Goal: Task Accomplishment & Management: Complete application form

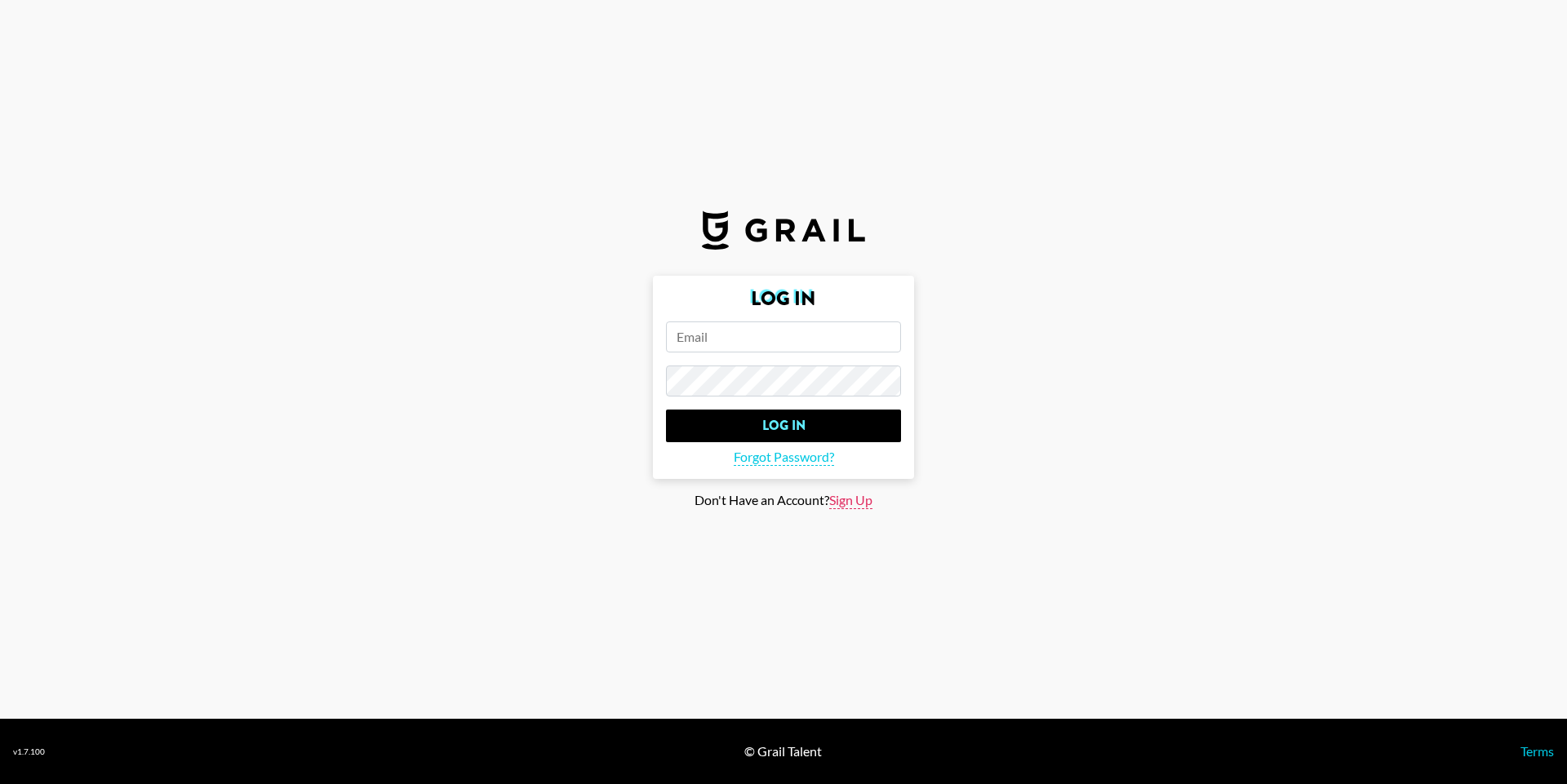
click at [869, 505] on span "Sign Up" at bounding box center [851, 500] width 44 height 17
type input "Sign Up"
click at [765, 340] on input "email" at bounding box center [784, 337] width 235 height 31
click at [769, 343] on input "email" at bounding box center [784, 337] width 235 height 31
paste input "[EMAIL_ADDRESS][PERSON_NAME][DOMAIN_NAME]"
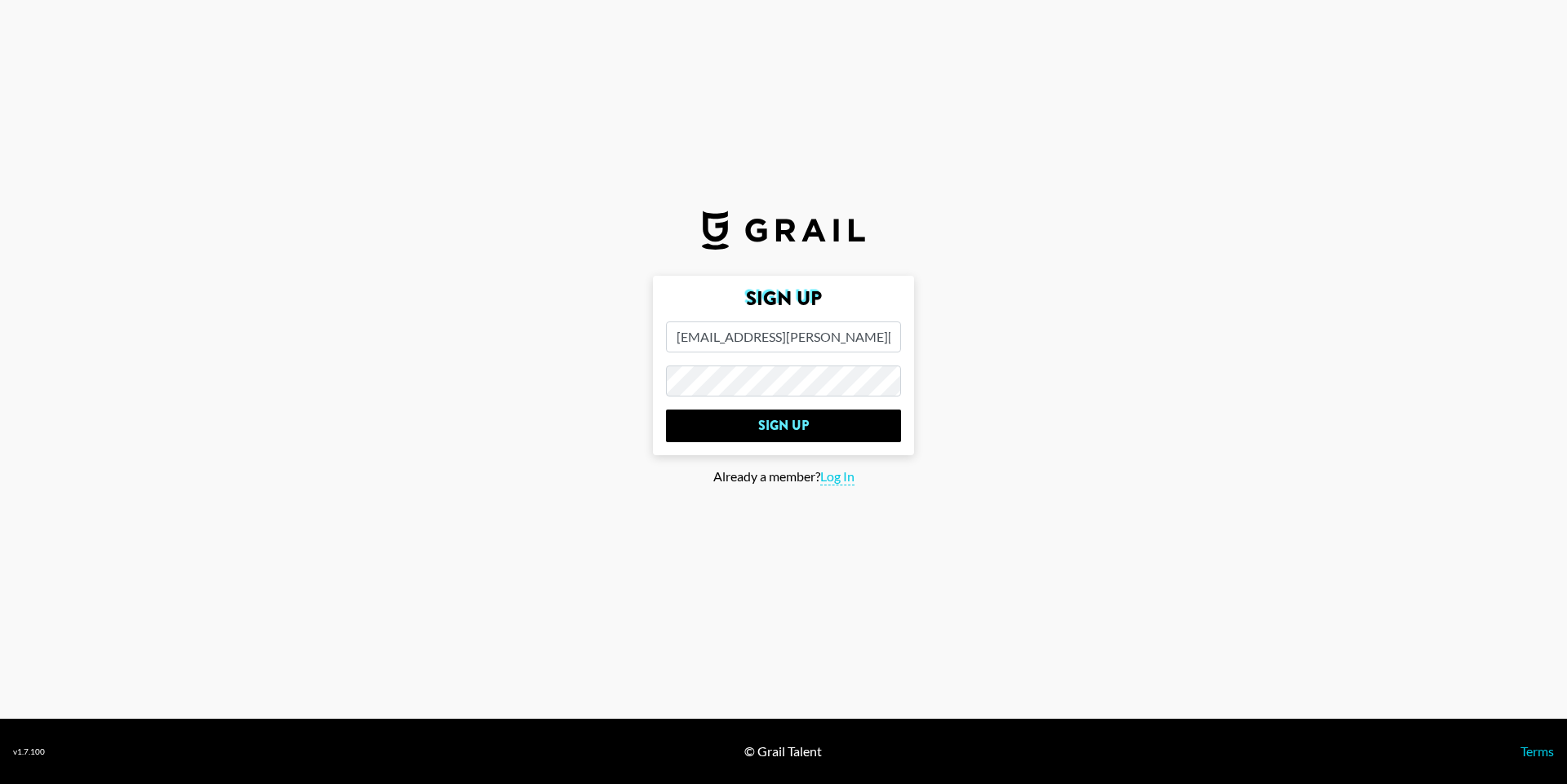
type input "[EMAIL_ADDRESS][PERSON_NAME][DOMAIN_NAME]"
click at [1228, 416] on main "Sign Up [EMAIL_ADDRESS][PERSON_NAME][DOMAIN_NAME] Sign Up Already a member? Log…" at bounding box center [784, 392] width 1541 height 233
click at [835, 416] on input "Sign Up" at bounding box center [784, 426] width 235 height 33
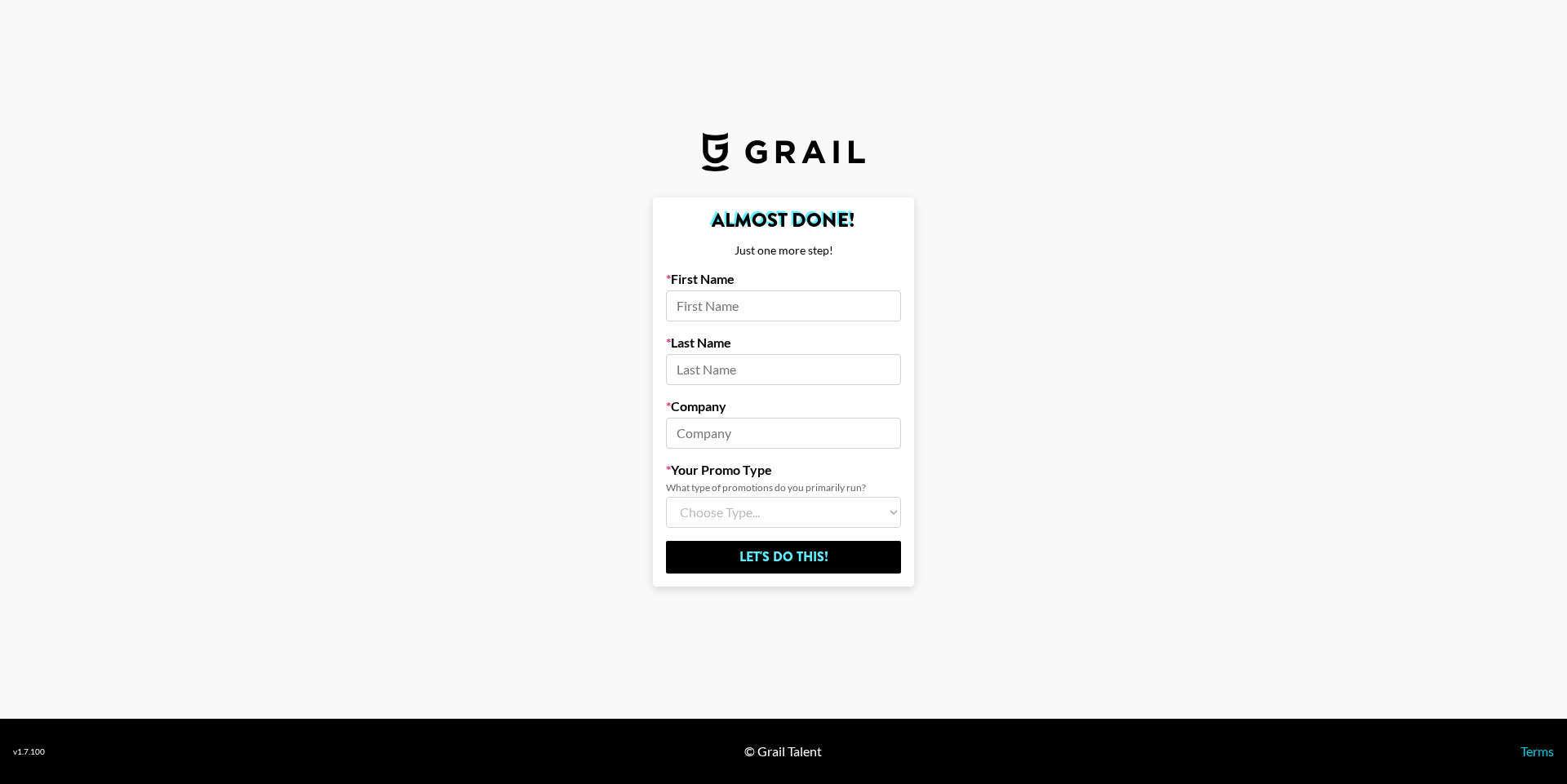
click at [740, 310] on input at bounding box center [784, 306] width 235 height 31
type input "[PERSON_NAME]"
click at [746, 363] on input at bounding box center [784, 370] width 235 height 31
type input "wanting"
click at [757, 422] on input at bounding box center [784, 433] width 235 height 31
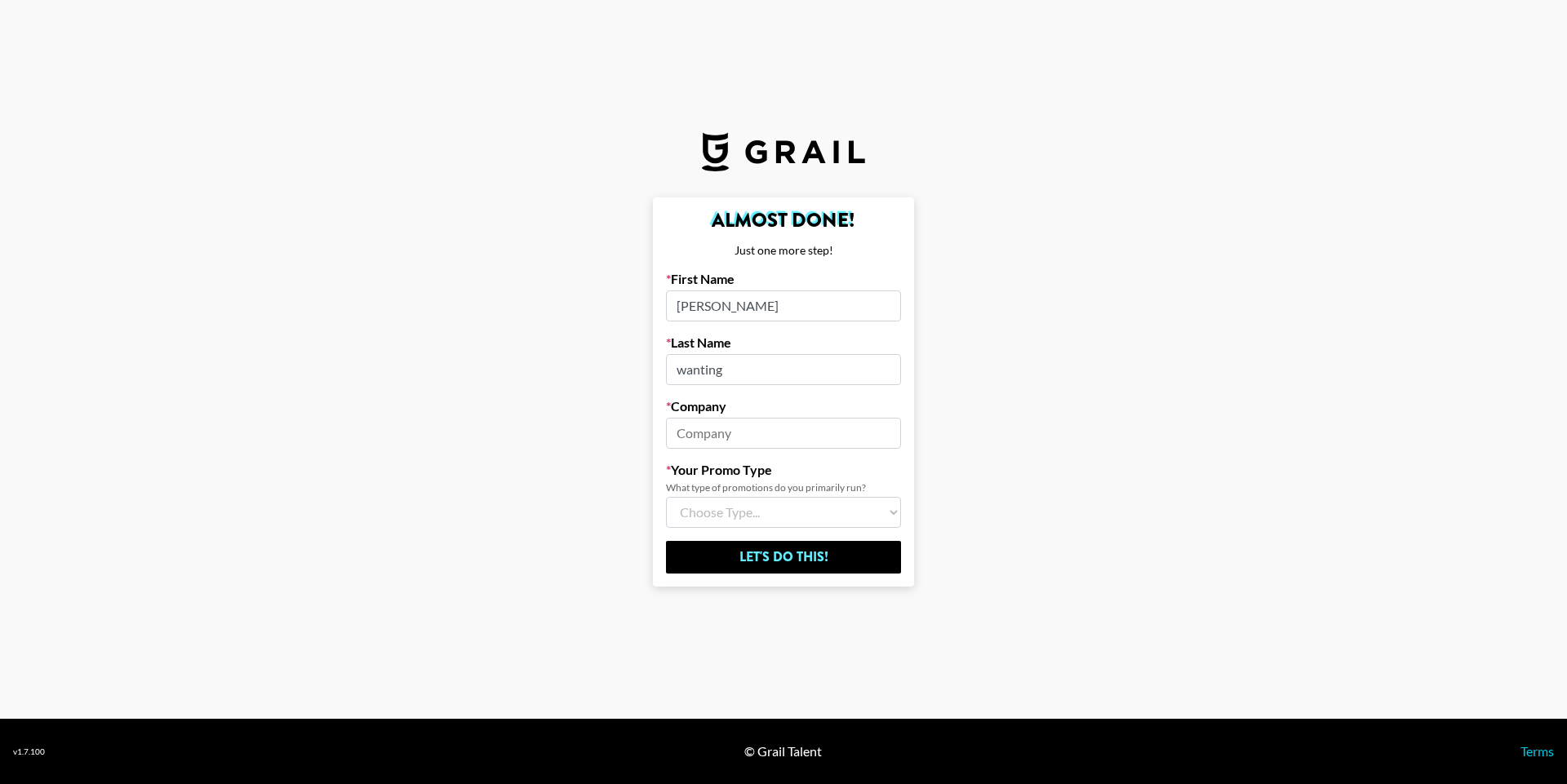
paste input "[EMAIL_ADDRESS][PERSON_NAME][DOMAIN_NAME]"
drag, startPoint x: 768, startPoint y: 434, endPoint x: 650, endPoint y: 416, distance: 119.4
click at [650, 416] on main "Almost Done! Just one more step! First Name [PERSON_NAME] Last Name wanting Com…" at bounding box center [784, 392] width 1541 height 390
click at [820, 426] on input "[DOMAIN_NAME]" at bounding box center [784, 433] width 235 height 31
type input "miniso"
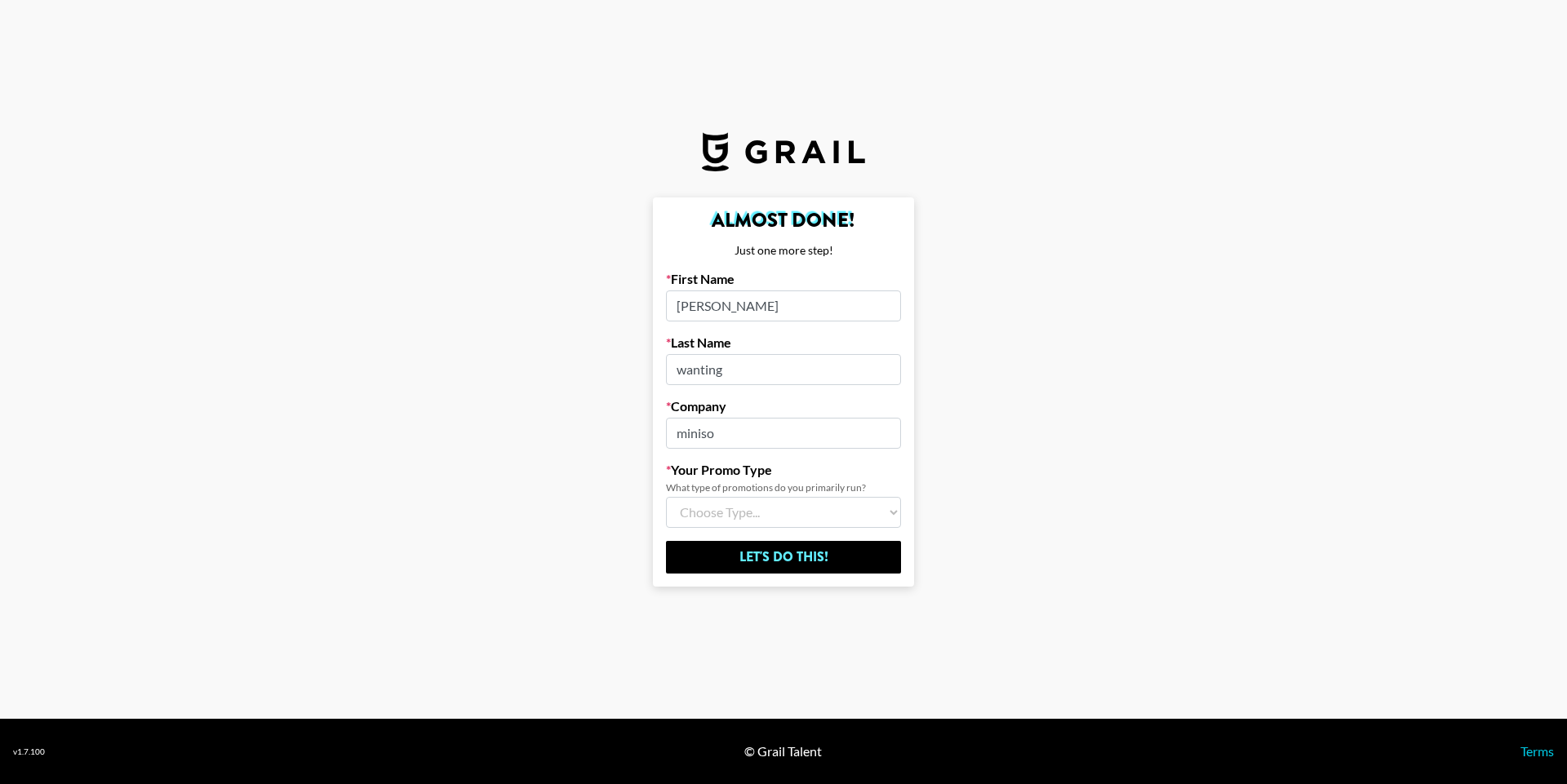
click at [739, 508] on select "Choose Type... Song Promos Brand Promos Both (I work at an Agency)" at bounding box center [784, 512] width 235 height 31
select select "Brand"
click at [667, 497] on select "Choose Type... Song Promos Brand Promos Both (I work at an Agency)" at bounding box center [784, 512] width 235 height 31
click at [785, 553] on input "Let's Do This!" at bounding box center [784, 558] width 235 height 33
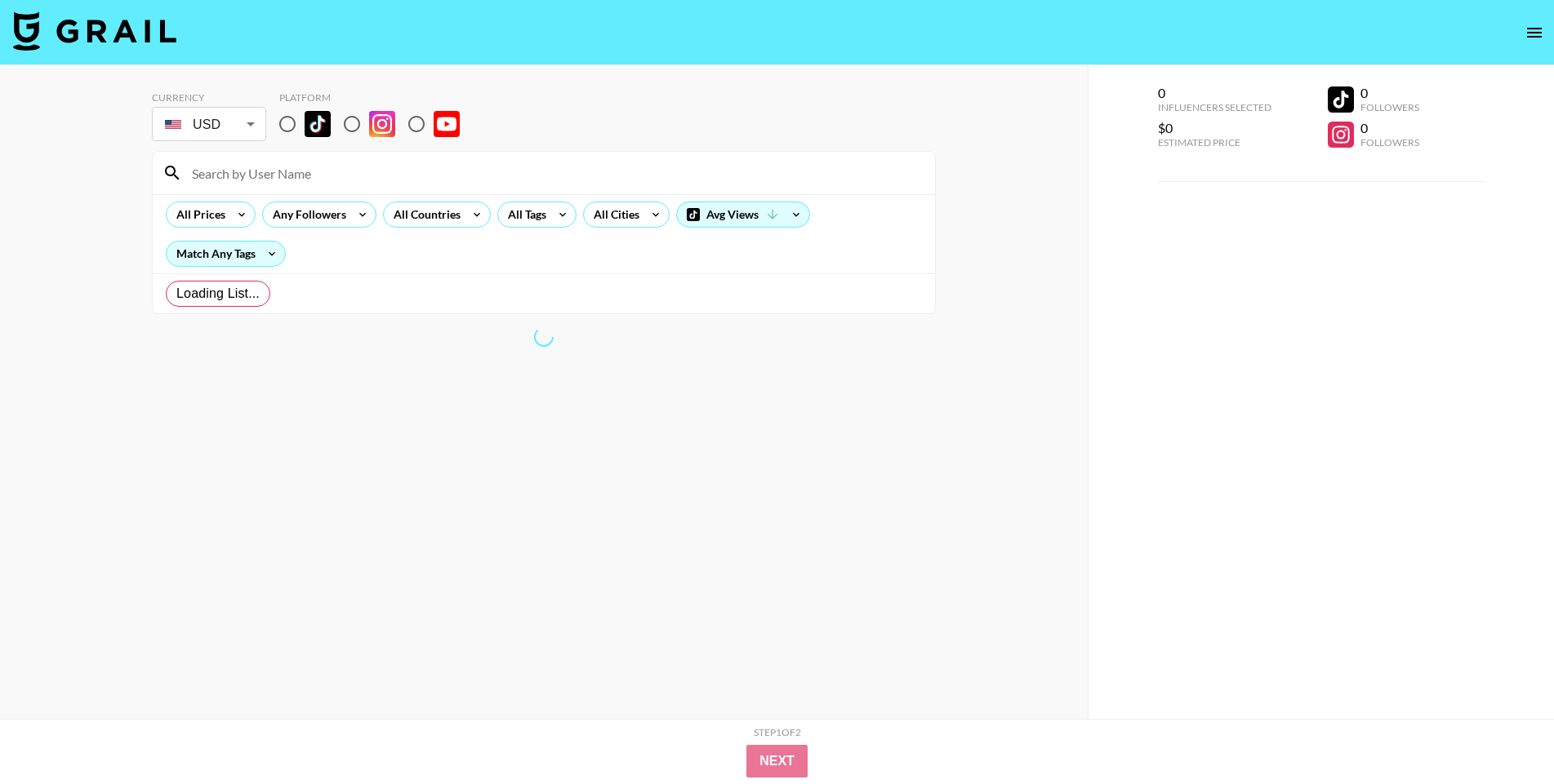
radio input "true"
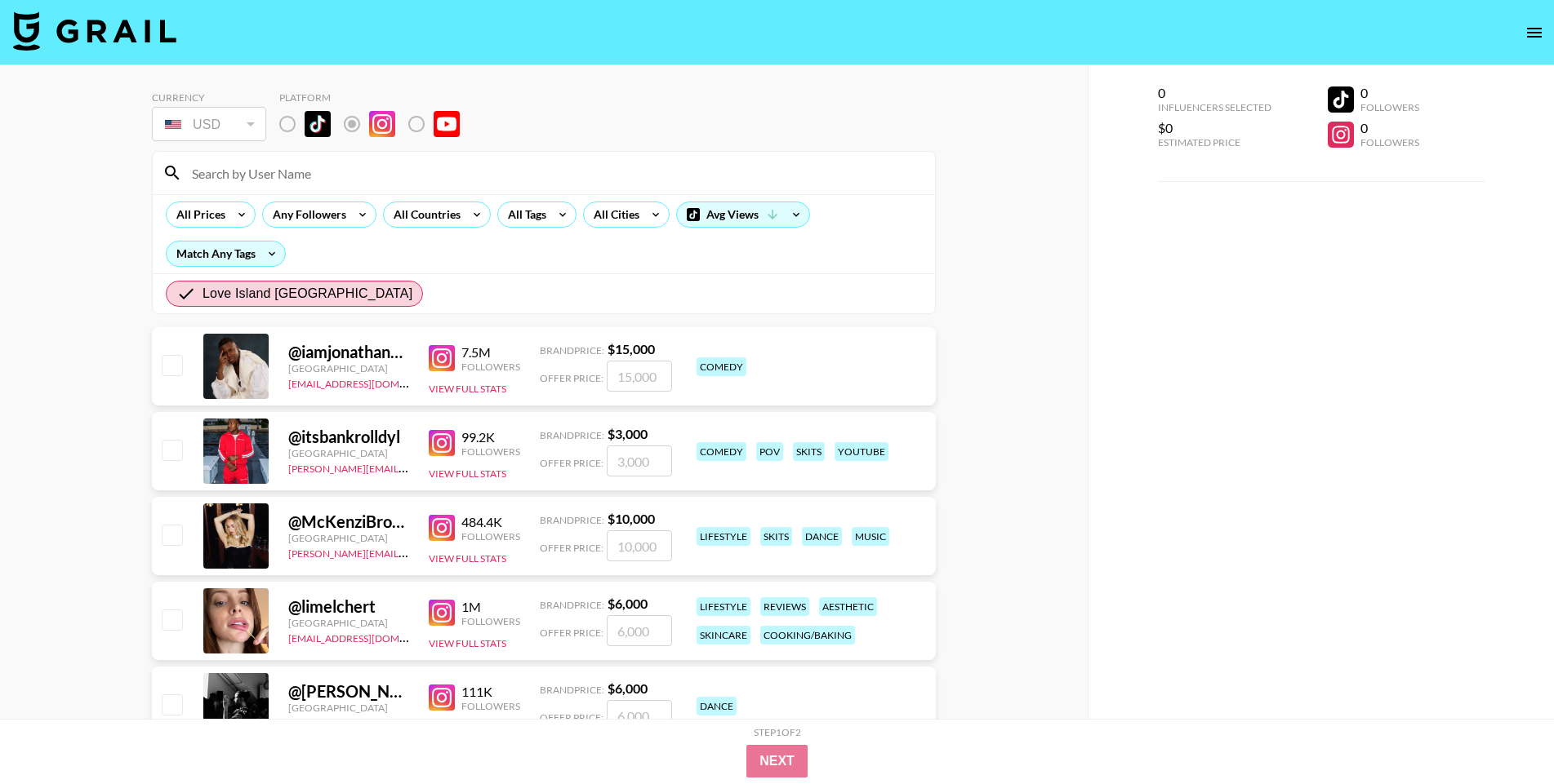
click at [250, 358] on div at bounding box center [236, 366] width 65 height 65
click at [444, 369] on img at bounding box center [442, 358] width 26 height 26
click at [281, 121] on label "List locked to Instagram." at bounding box center [300, 124] width 60 height 35
click at [315, 122] on img "List locked to Instagram." at bounding box center [318, 124] width 26 height 26
click at [447, 440] on img at bounding box center [442, 443] width 26 height 26
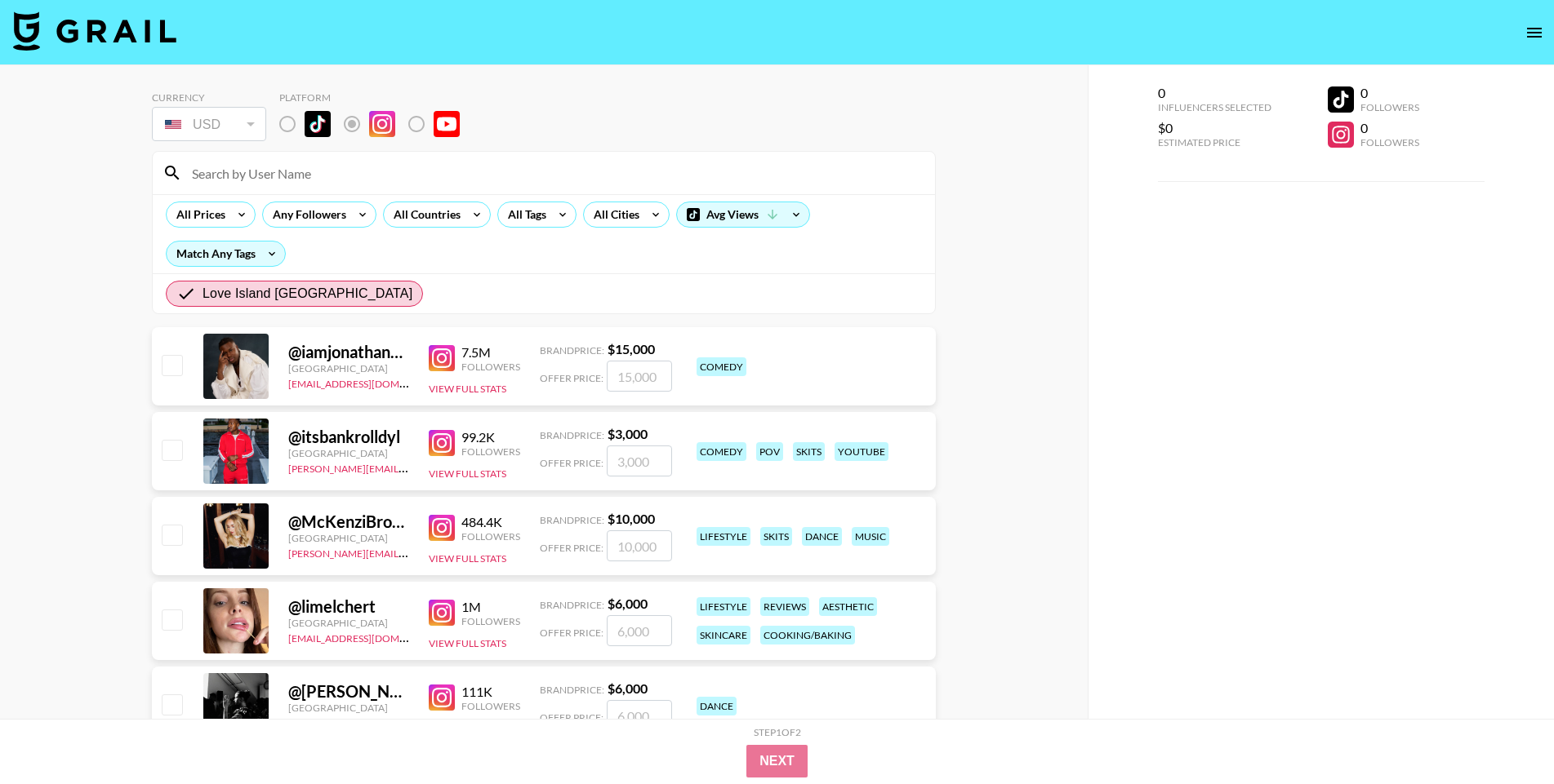
click at [446, 528] on img at bounding box center [442, 528] width 26 height 26
